Goal: Transaction & Acquisition: Purchase product/service

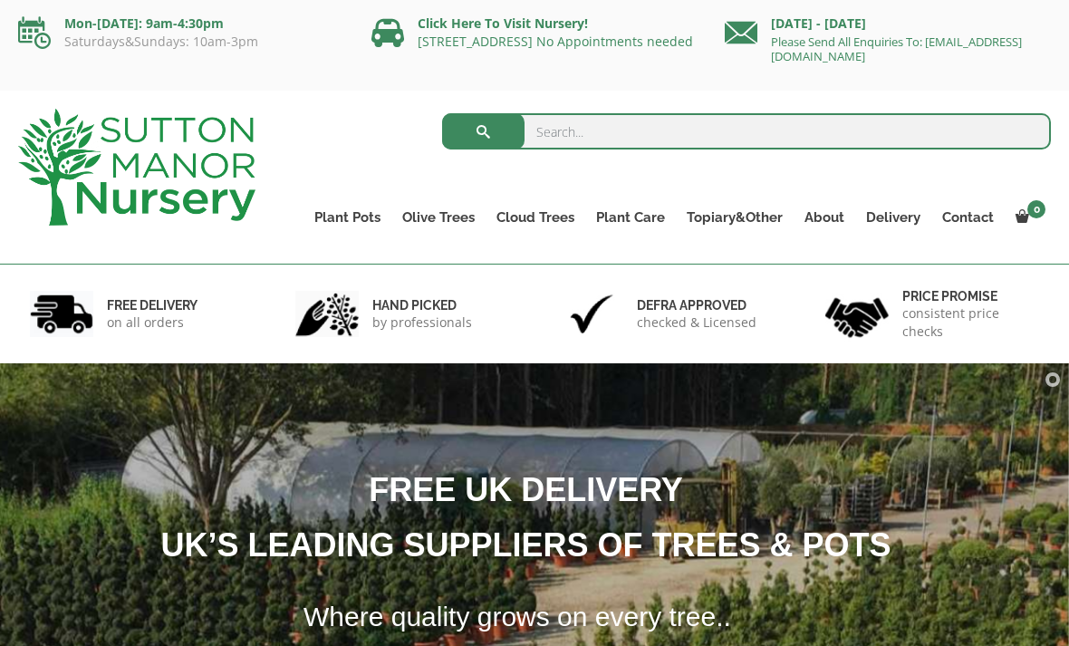
click at [0, 0] on link "Vietnamese Terracotta" at bounding box center [0, 0] width 0 height 0
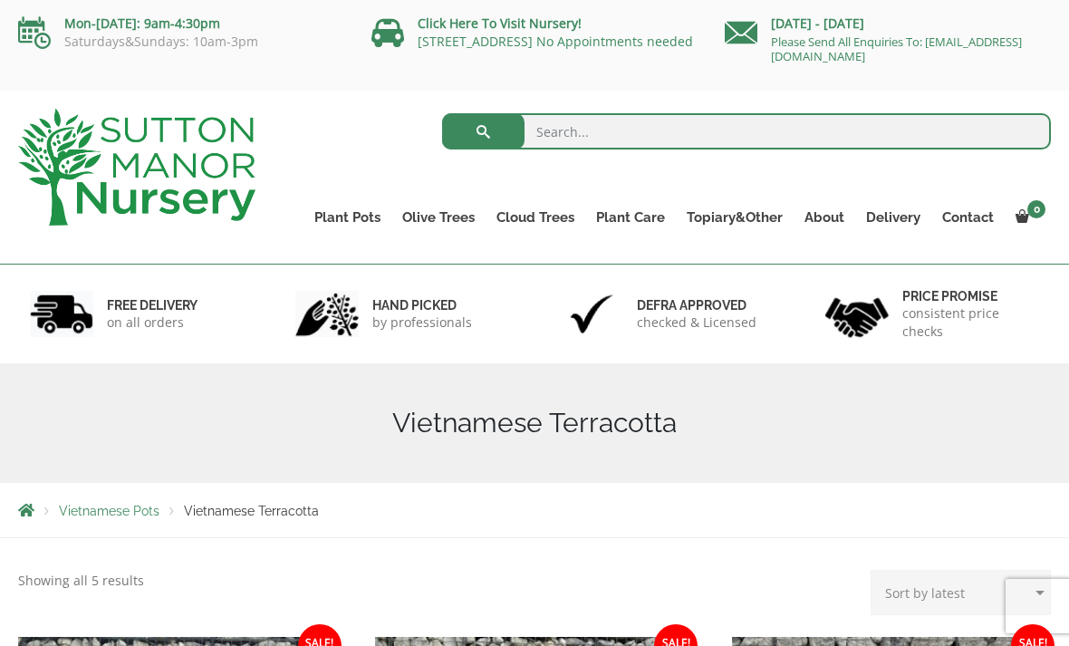
click at [0, 0] on link "Wabi-Sabi" at bounding box center [0, 0] width 0 height 0
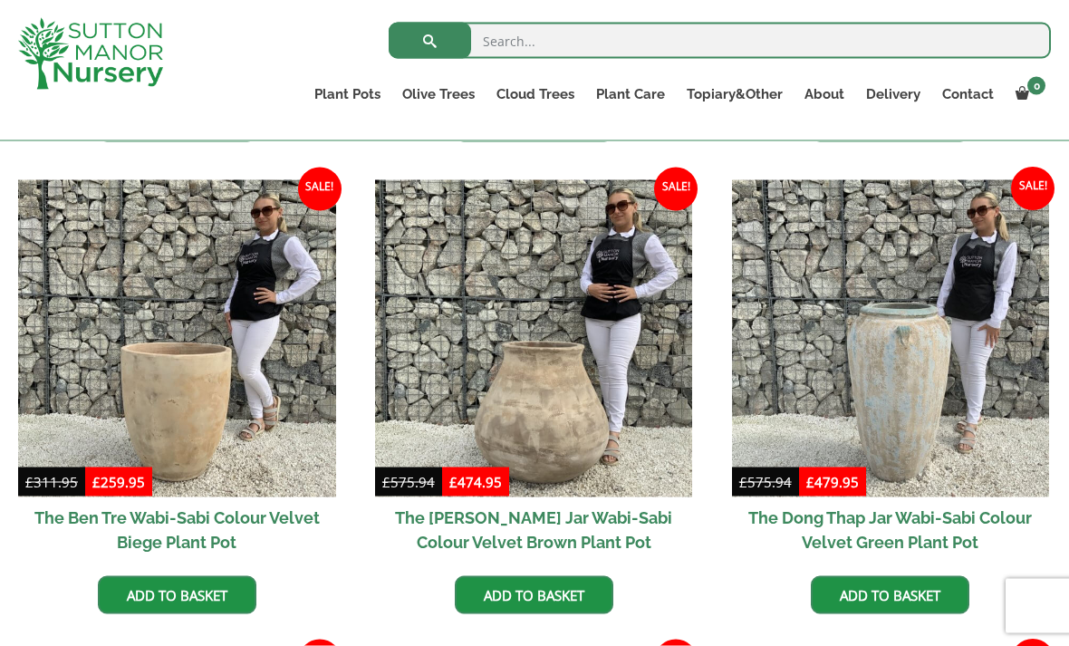
scroll to position [900, 0]
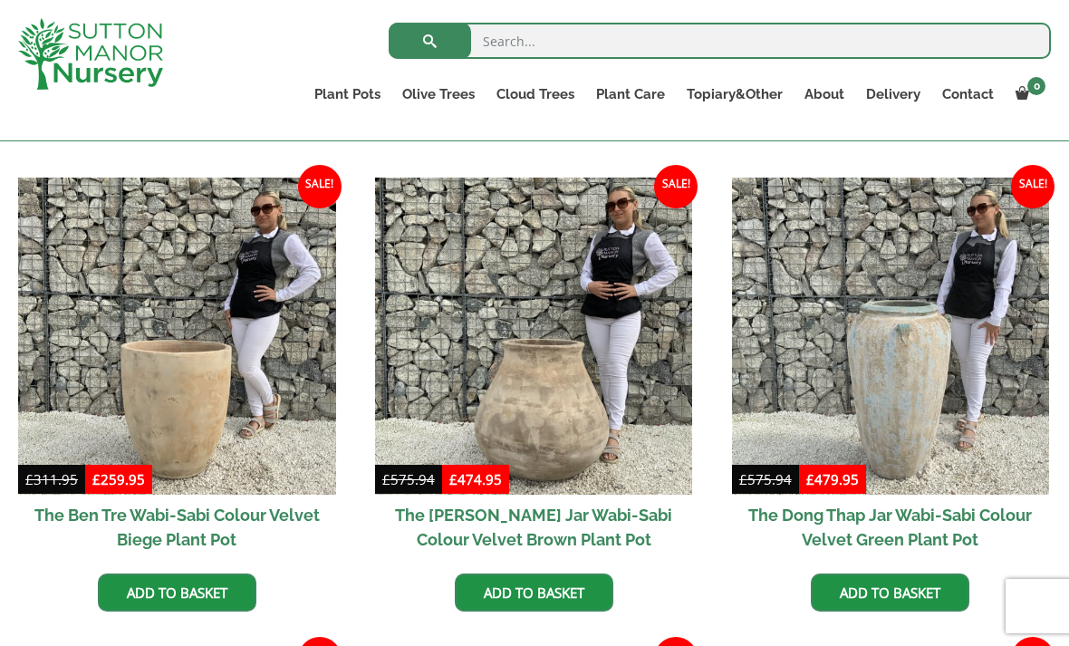
click at [106, 445] on img at bounding box center [177, 337] width 318 height 318
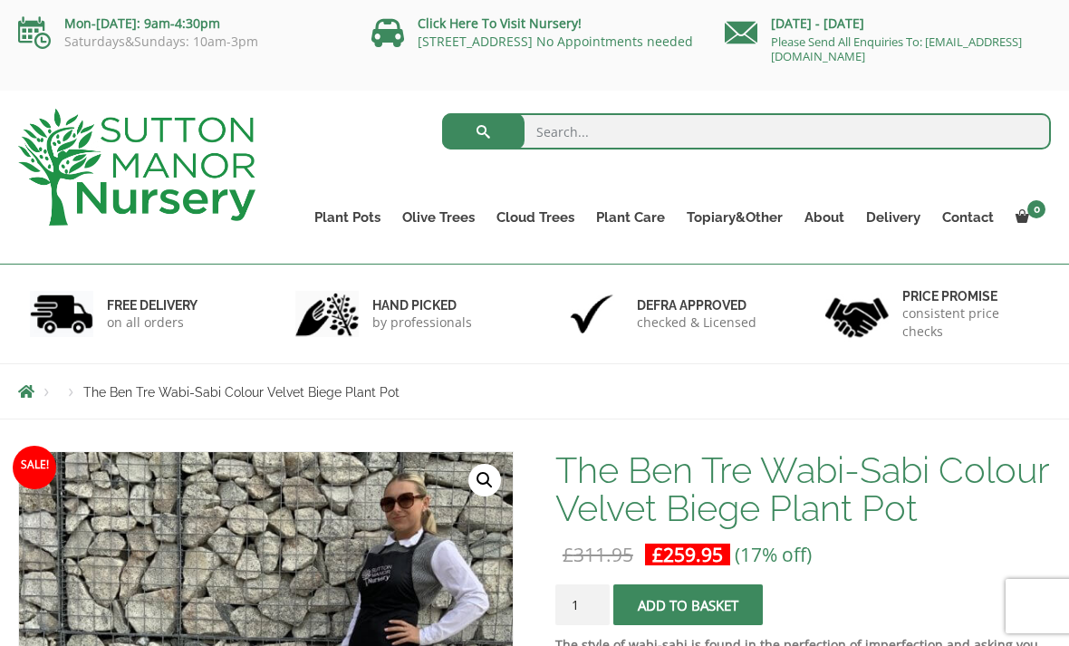
click at [0, 0] on link "Wabi-Sabi" at bounding box center [0, 0] width 0 height 0
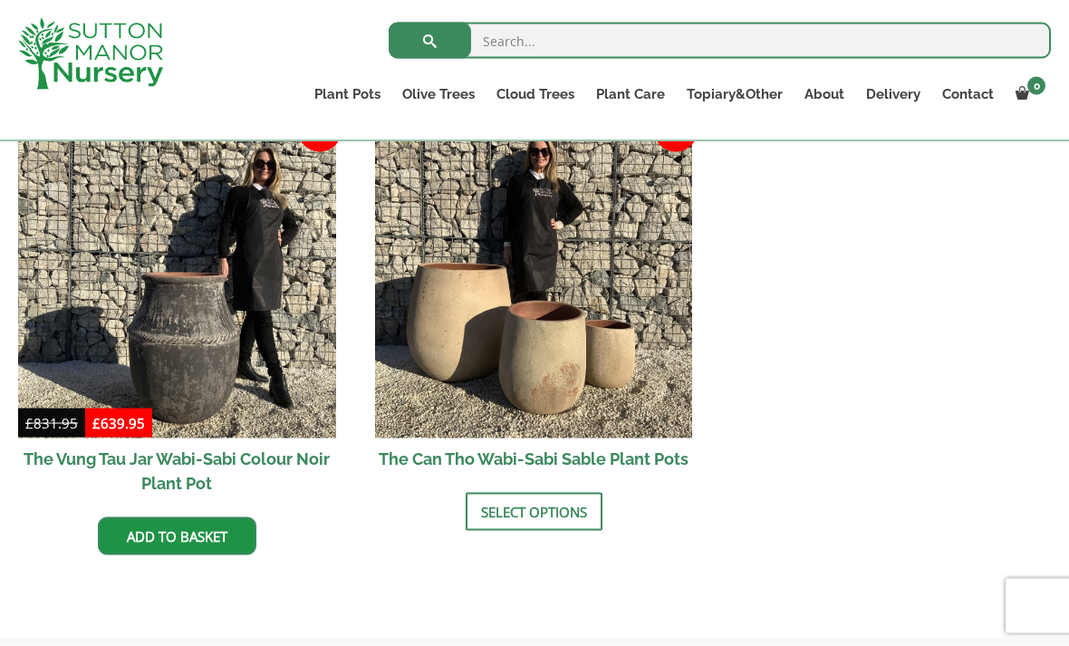
scroll to position [2374, 0]
click at [512, 329] on img at bounding box center [534, 280] width 318 height 318
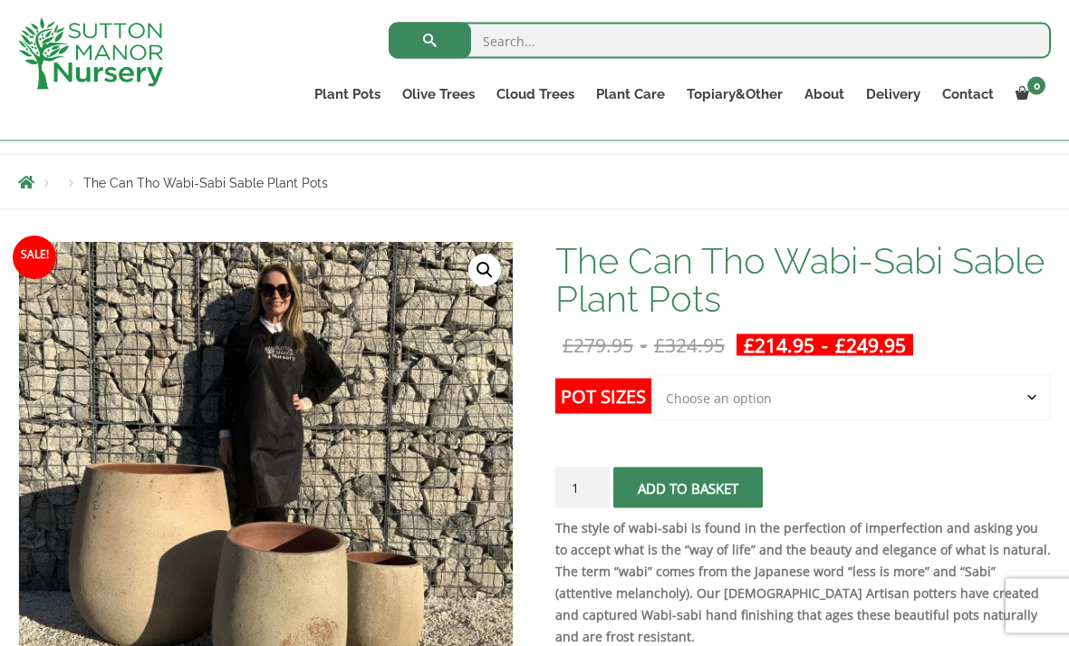
scroll to position [179, 0]
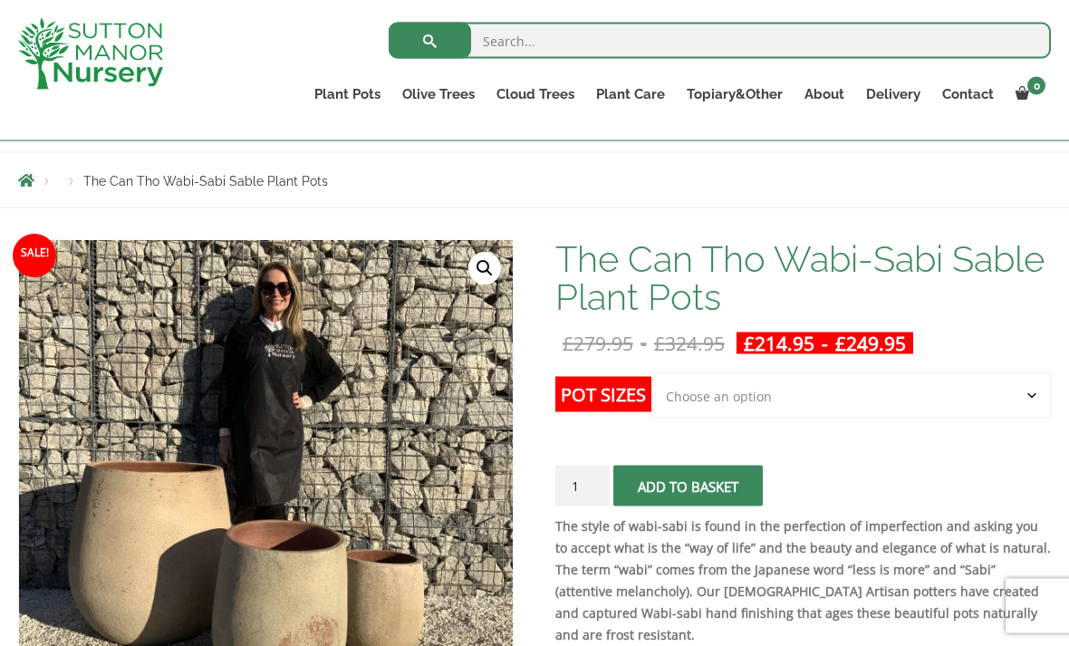
click at [1036, 391] on select "Choose an option Click here to buy the 3rd to Largest Pot In The Picture Click …" at bounding box center [851, 395] width 400 height 45
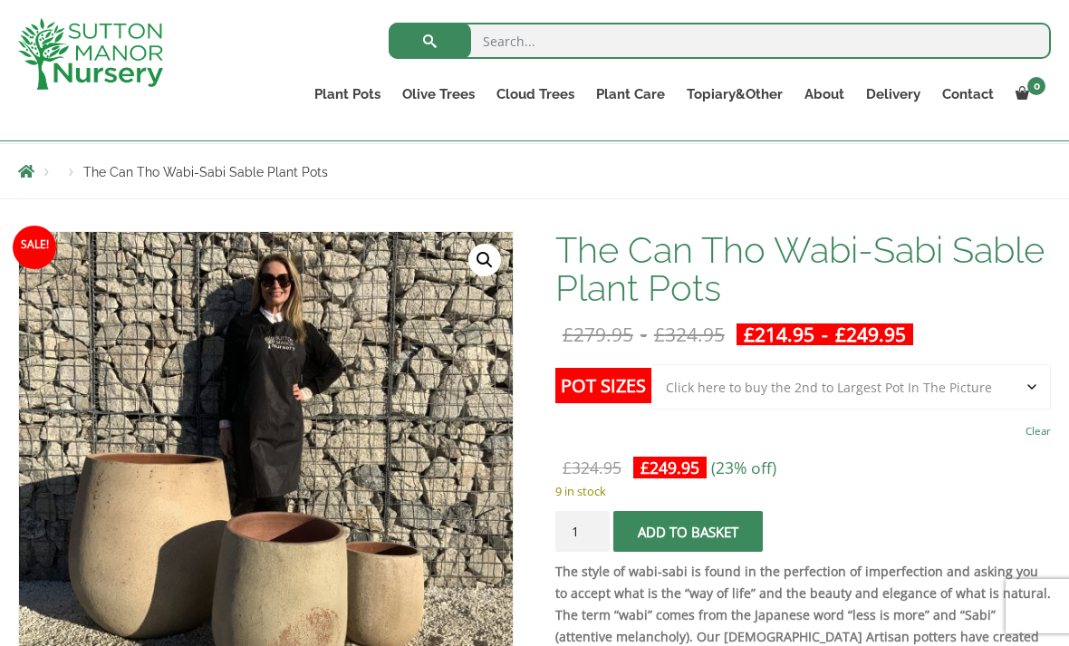
scroll to position [187, 0]
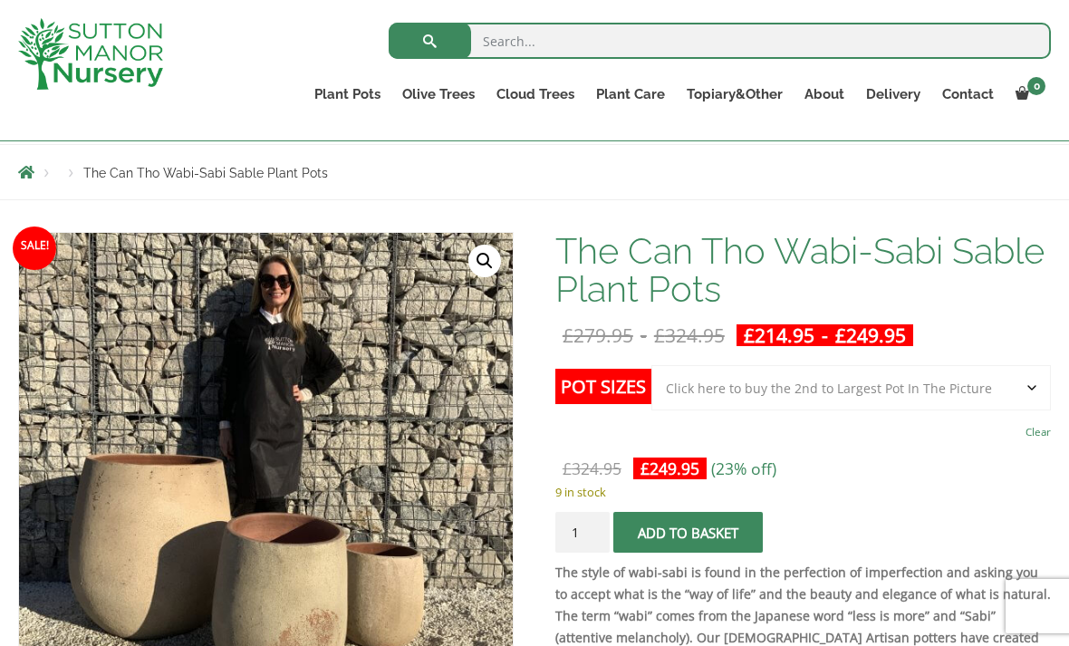
click at [1038, 384] on select "Choose an option Click here to buy the 3rd to Largest Pot In The Picture Click …" at bounding box center [851, 387] width 400 height 45
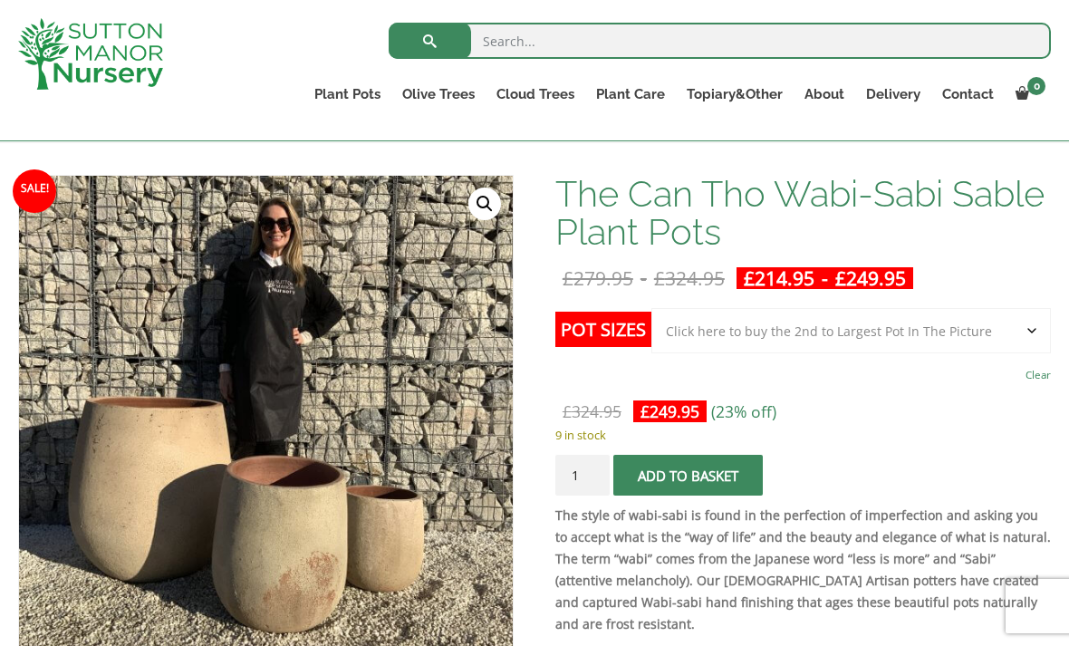
scroll to position [242, 0]
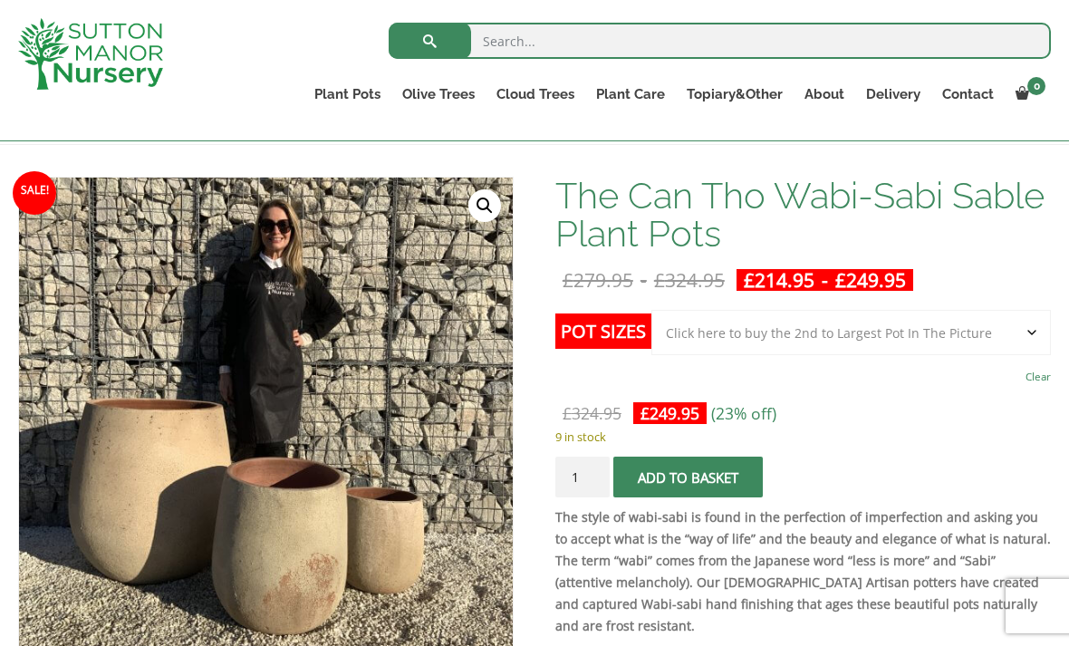
click at [1033, 332] on select "Choose an option Click here to buy the 3rd to Largest Pot In The Picture Click …" at bounding box center [851, 332] width 400 height 45
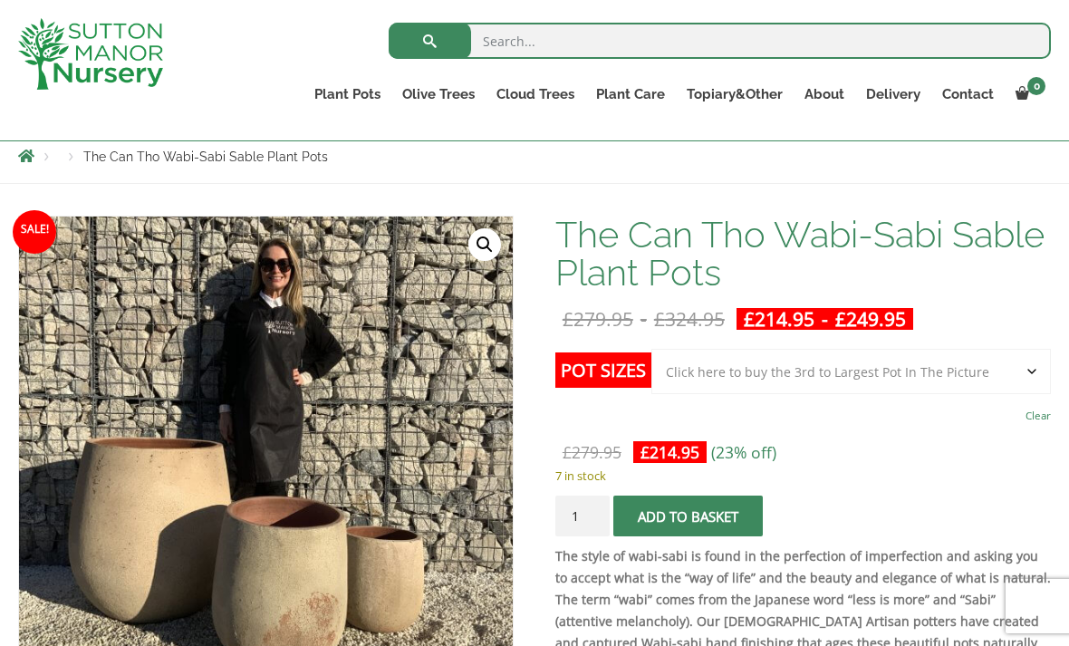
scroll to position [201, 0]
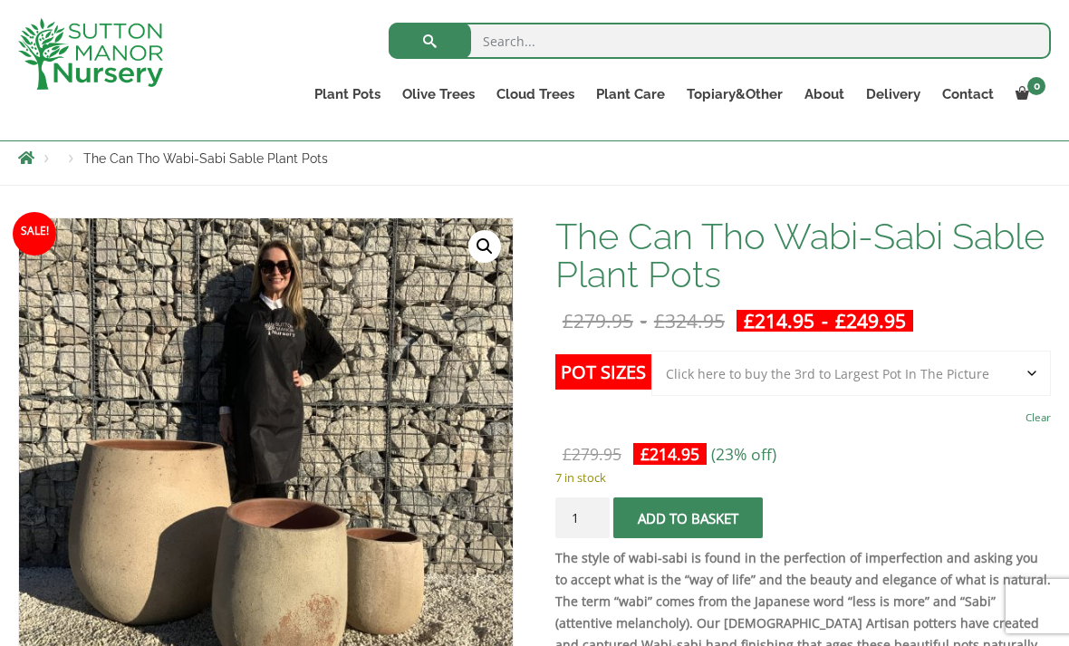
click at [1034, 377] on select "Choose an option Click here to buy the 3rd to Largest Pot In The Picture Click …" at bounding box center [851, 373] width 400 height 45
select select "Click here to buy the 2nd to Largest Pot In The Picture"
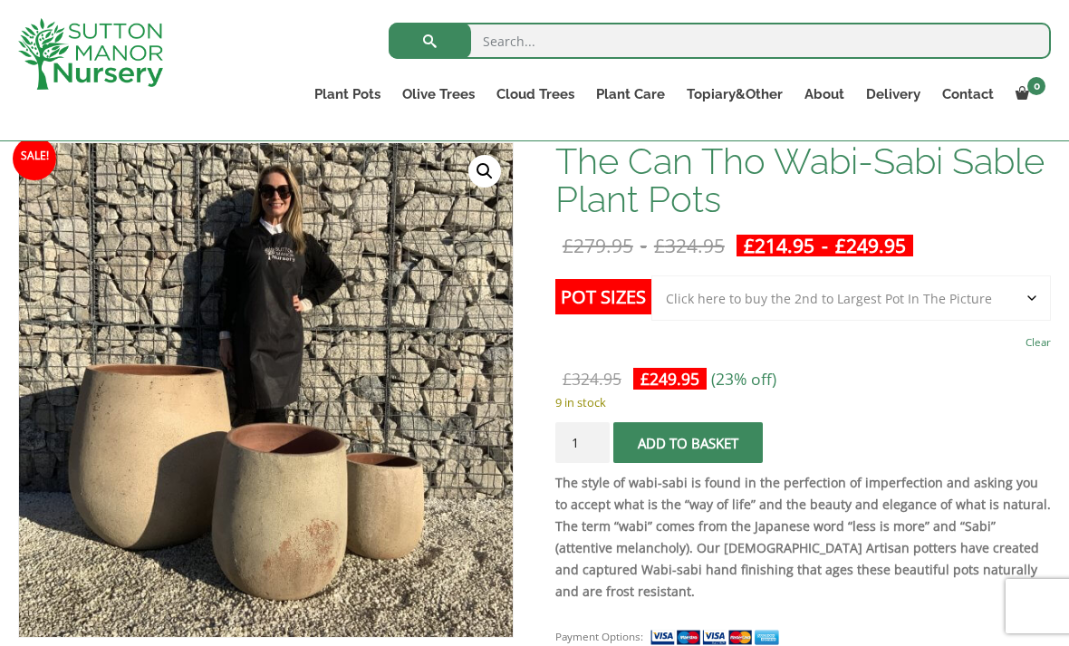
scroll to position [275, 0]
